Goal: Task Accomplishment & Management: Manage account settings

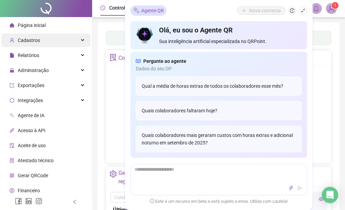
click at [35, 45] on span "Cadastros" at bounding box center [25, 40] width 30 height 14
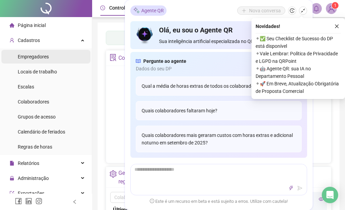
click at [40, 56] on span "Empregadores" at bounding box center [33, 56] width 31 height 5
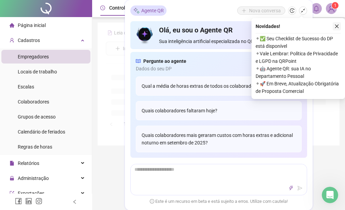
click at [336, 25] on icon "close" at bounding box center [336, 26] width 5 height 5
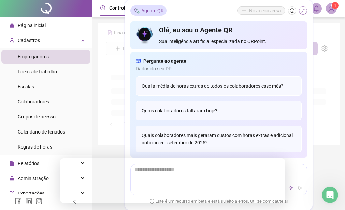
click at [301, 13] on button "button" at bounding box center [303, 10] width 8 height 8
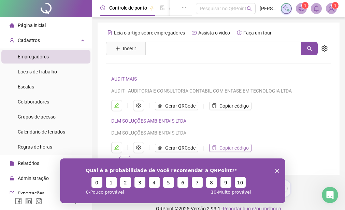
click at [222, 148] on span "Copiar código" at bounding box center [233, 147] width 29 height 7
click at [278, 169] on icon "Encerrar pesquisa" at bounding box center [276, 170] width 4 height 4
click at [241, 146] on span "Copiar código" at bounding box center [233, 147] width 29 height 7
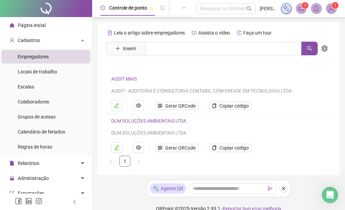
click at [241, 146] on span "Copiar código" at bounding box center [233, 147] width 29 height 7
drag, startPoint x: 218, startPoint y: 11, endPoint x: 241, endPoint y: 146, distance: 136.5
click at [241, 146] on span "Copiar código" at bounding box center [233, 147] width 29 height 7
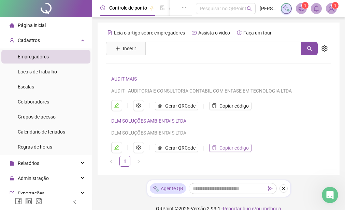
click at [241, 146] on span "Copiar código" at bounding box center [233, 147] width 29 height 7
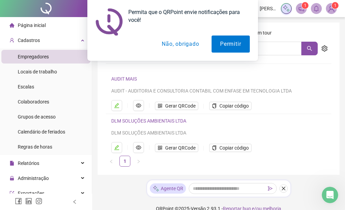
click at [173, 48] on button "Não, obrigado" at bounding box center [180, 43] width 54 height 17
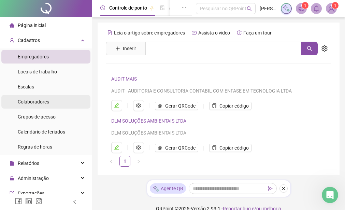
click at [48, 105] on div "Colaboradores" at bounding box center [33, 102] width 31 height 14
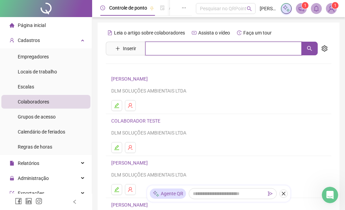
click at [184, 51] on input "text" at bounding box center [223, 49] width 156 height 14
click at [310, 47] on icon "search" at bounding box center [308, 48] width 5 height 5
type input "****"
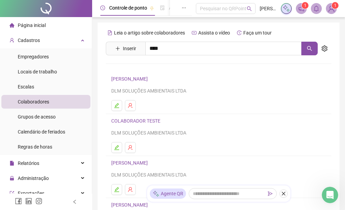
click at [155, 69] on link "[PERSON_NAME]" at bounding box center [136, 68] width 36 height 5
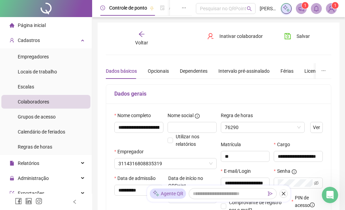
type input "*******"
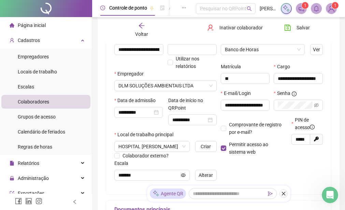
scroll to position [78, 0]
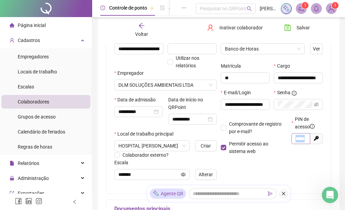
drag, startPoint x: 292, startPoint y: 140, endPoint x: 308, endPoint y: 138, distance: 16.4
click at [308, 138] on span "*****" at bounding box center [300, 138] width 19 height 11
drag, startPoint x: 304, startPoint y: 138, endPoint x: 271, endPoint y: 142, distance: 33.6
click at [271, 142] on div "Comprovante de registro por e-mail? Permitir acesso ao sistema web PIN de acess…" at bounding box center [271, 137] width 106 height 44
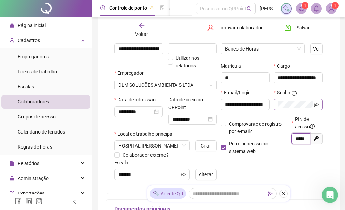
click at [317, 103] on icon "eye-invisible" at bounding box center [316, 104] width 5 height 5
click at [327, 110] on div "**********" at bounding box center [218, 109] width 225 height 168
